Goal: Find specific page/section: Find specific page/section

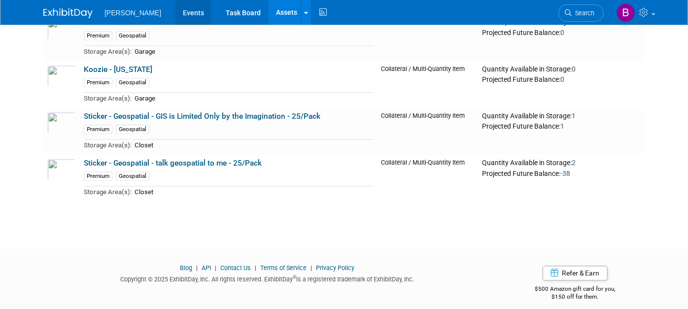
click at [176, 18] on link "Events" at bounding box center [194, 12] width 36 height 25
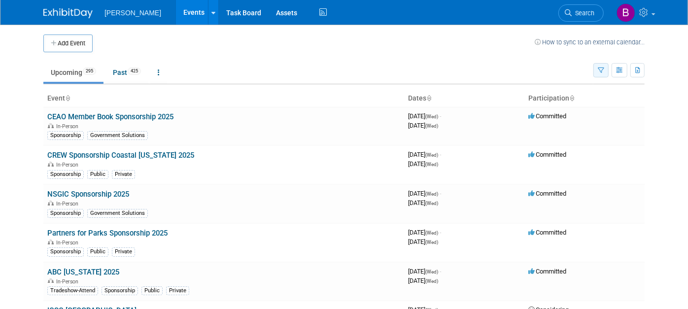
click at [604, 71] on icon "button" at bounding box center [601, 71] width 6 height 6
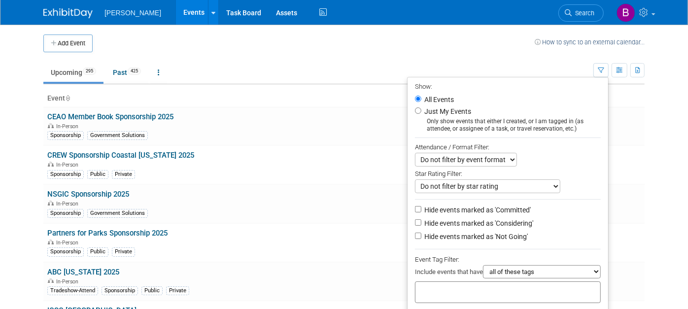
click at [519, 293] on div at bounding box center [508, 293] width 186 height 22
type input "g"
type input "mari"
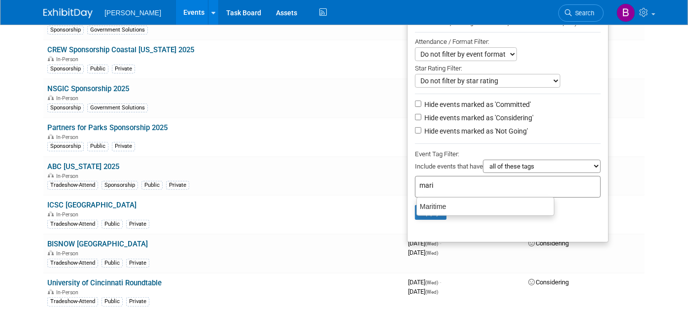
scroll to position [108, 0]
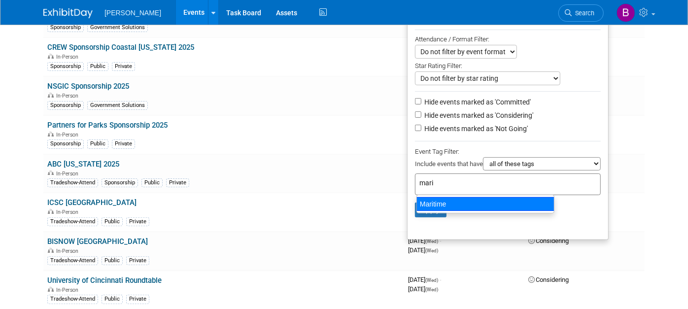
click at [469, 204] on div "Maritime" at bounding box center [486, 204] width 138 height 14
type input "Maritime"
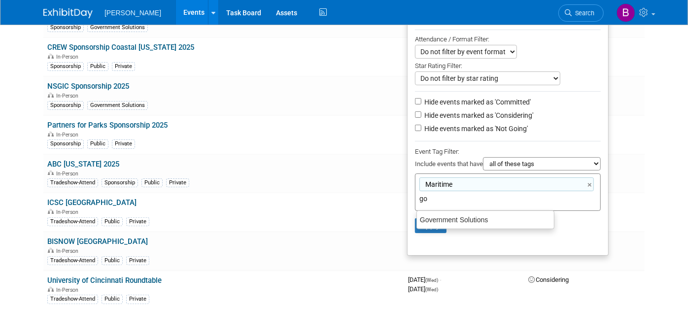
type input "g"
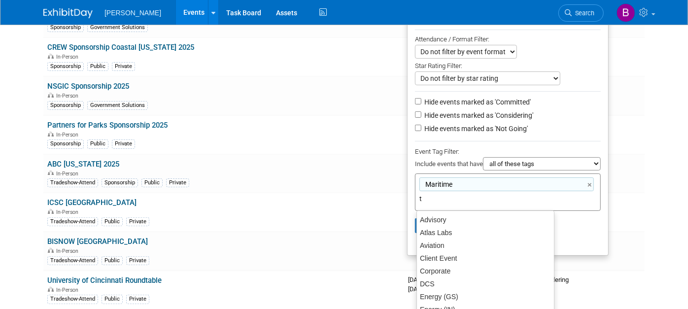
type input "tr"
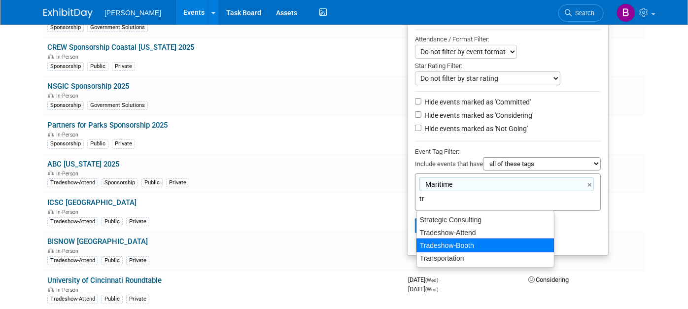
click at [464, 245] on div "Tradeshow-Booth" at bounding box center [486, 246] width 138 height 14
type input "Maritime, Tradeshow-Booth"
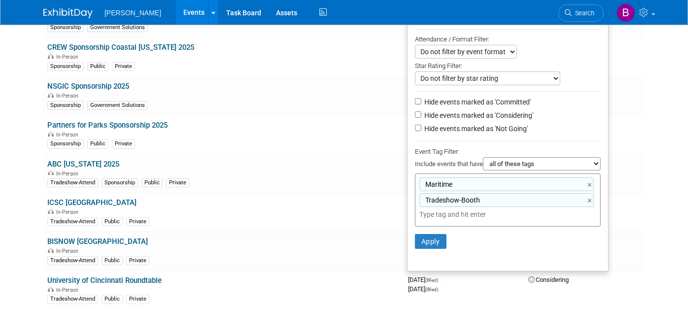
click at [510, 109] on li "Hide events marked as 'Considering'" at bounding box center [508, 115] width 201 height 13
click at [513, 114] on label "Hide events marked as 'Considering'" at bounding box center [478, 115] width 111 height 10
click at [422, 114] on input "Hide events marked as 'Considering'" at bounding box center [418, 114] width 6 height 6
checkbox input "true"
click at [513, 121] on li "Hide events marked as 'Considering'" at bounding box center [508, 115] width 201 height 13
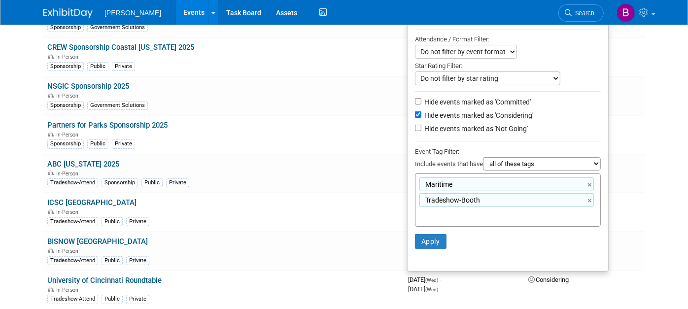
click at [515, 125] on label "Hide events marked as 'Not Going'" at bounding box center [476, 129] width 106 height 10
click at [422, 125] on input "Hide events marked as 'Not Going'" at bounding box center [418, 128] width 6 height 6
checkbox input "true"
click at [532, 160] on select "all of these tags any one of these tags only and exactly these specific tags" at bounding box center [542, 163] width 118 height 13
click at [431, 251] on li "Apply Clear Filters" at bounding box center [508, 242] width 201 height 30
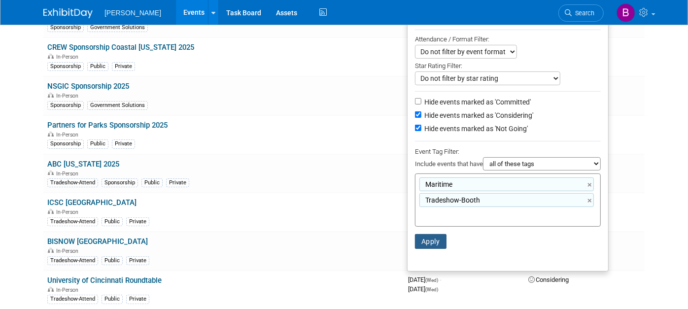
click at [432, 245] on button "Apply" at bounding box center [431, 241] width 32 height 15
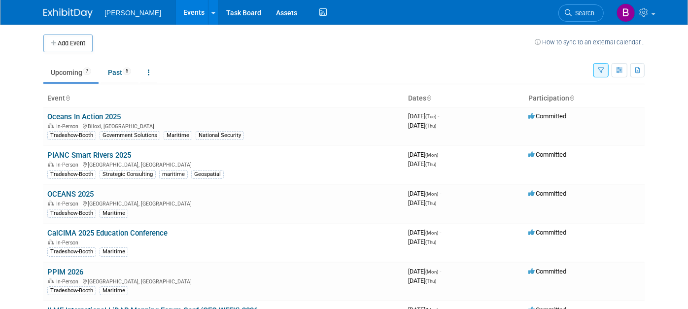
click at [604, 70] on icon "button" at bounding box center [601, 71] width 6 height 6
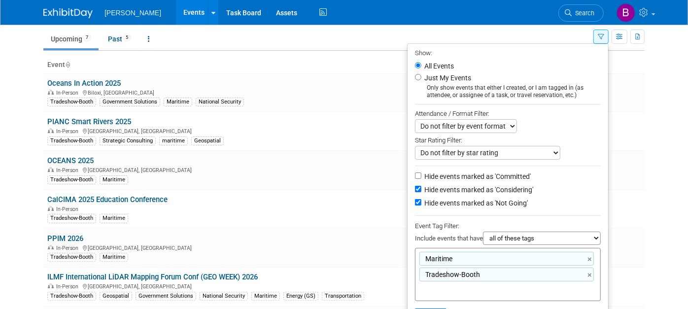
scroll to position [35, 0]
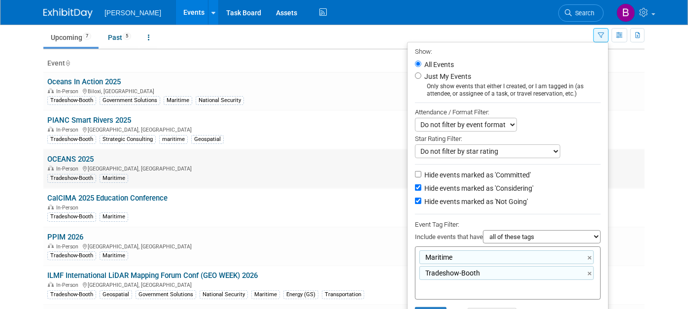
click at [645, 152] on td "Committed" at bounding box center [585, 168] width 120 height 39
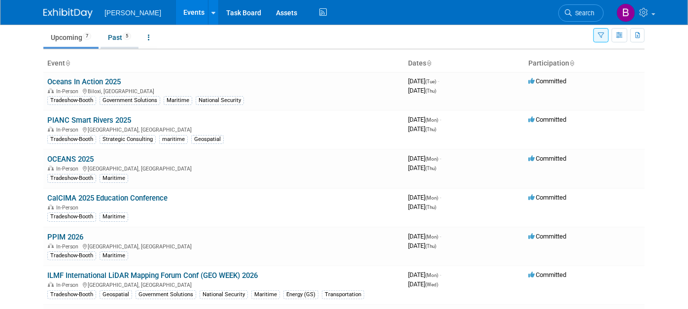
click at [124, 41] on link "Past 5" at bounding box center [120, 37] width 38 height 19
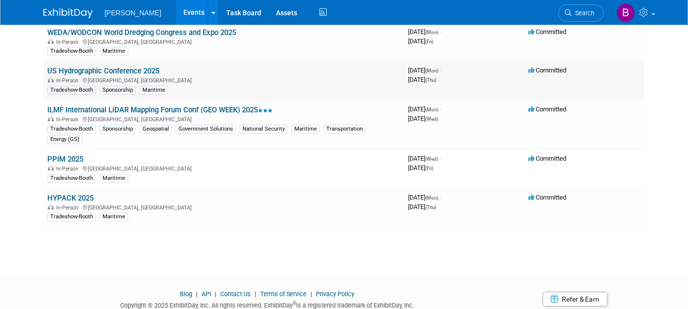
scroll to position [85, 0]
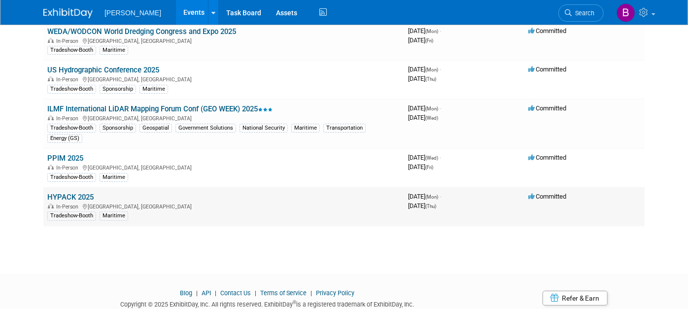
click at [75, 193] on link "HYPACK 2025" at bounding box center [70, 197] width 46 height 9
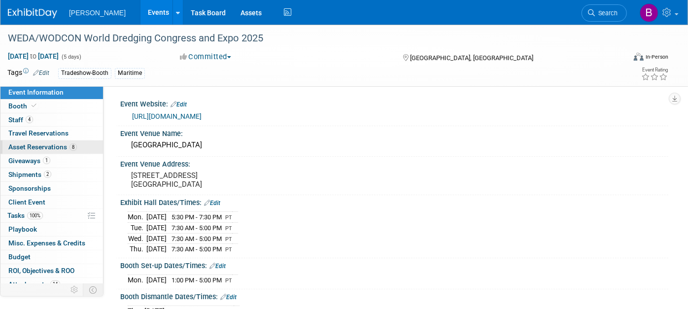
click at [70, 147] on span "8" at bounding box center [73, 146] width 7 height 7
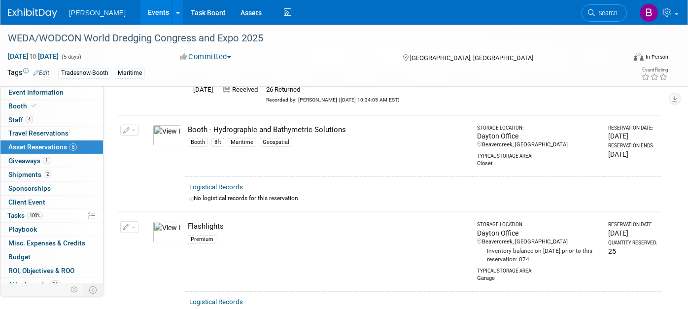
scroll to position [282, 0]
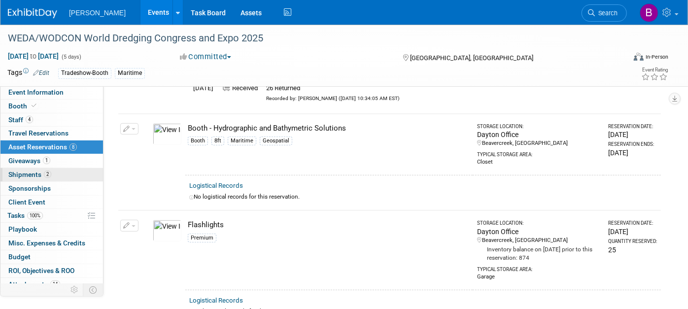
click at [60, 170] on link "2 Shipments 2" at bounding box center [51, 174] width 103 height 13
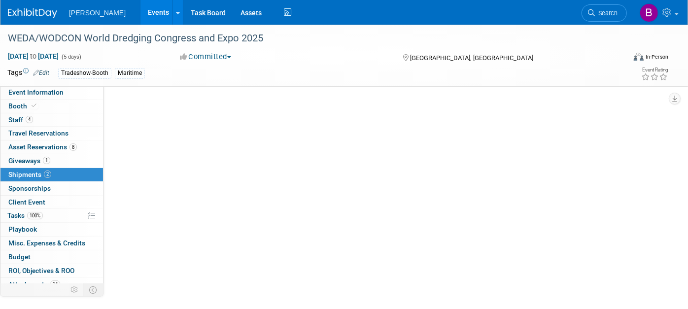
scroll to position [0, 0]
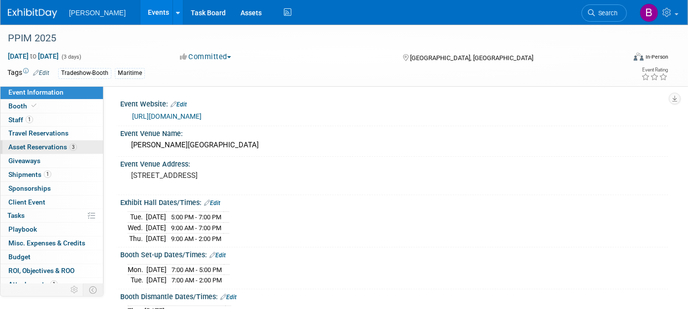
click at [46, 148] on span "Asset Reservations 3" at bounding box center [42, 147] width 69 height 8
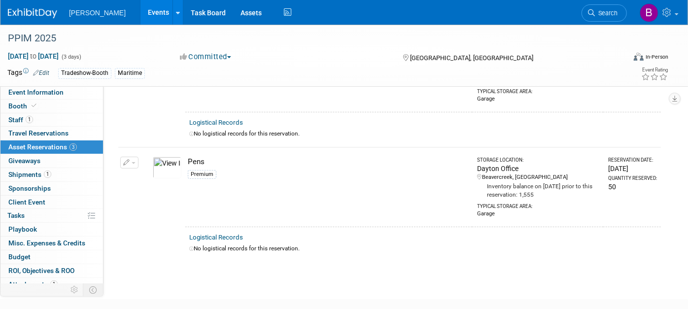
scroll to position [242, 0]
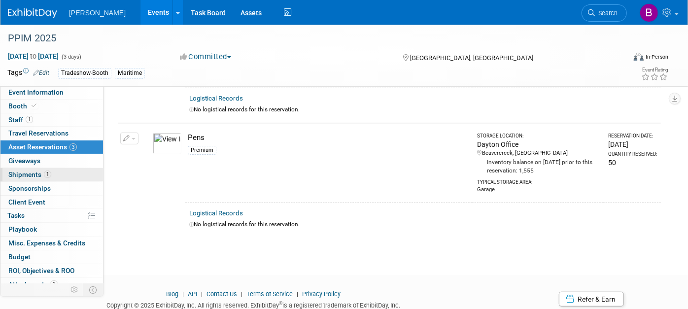
click at [65, 170] on link "1 Shipments 1" at bounding box center [51, 174] width 103 height 13
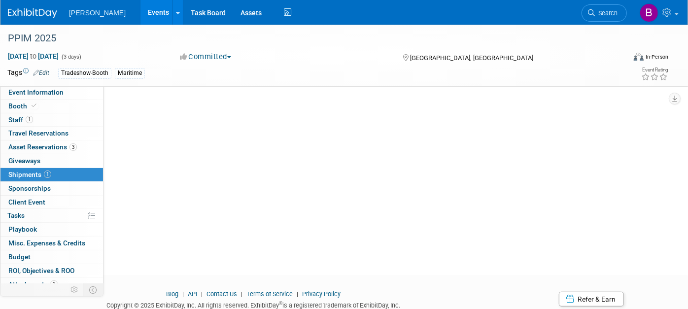
scroll to position [0, 0]
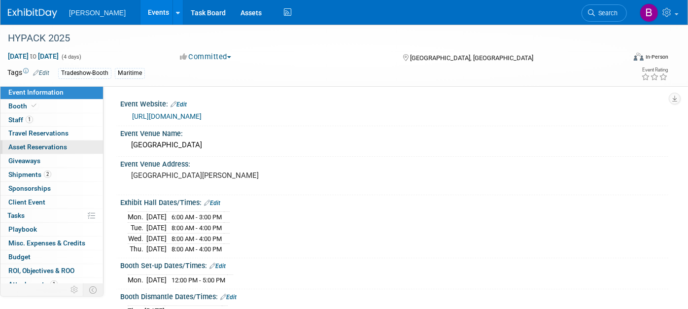
click at [77, 148] on link "0 Asset Reservations 0" at bounding box center [51, 147] width 103 height 13
